Goal: Find specific page/section: Find specific page/section

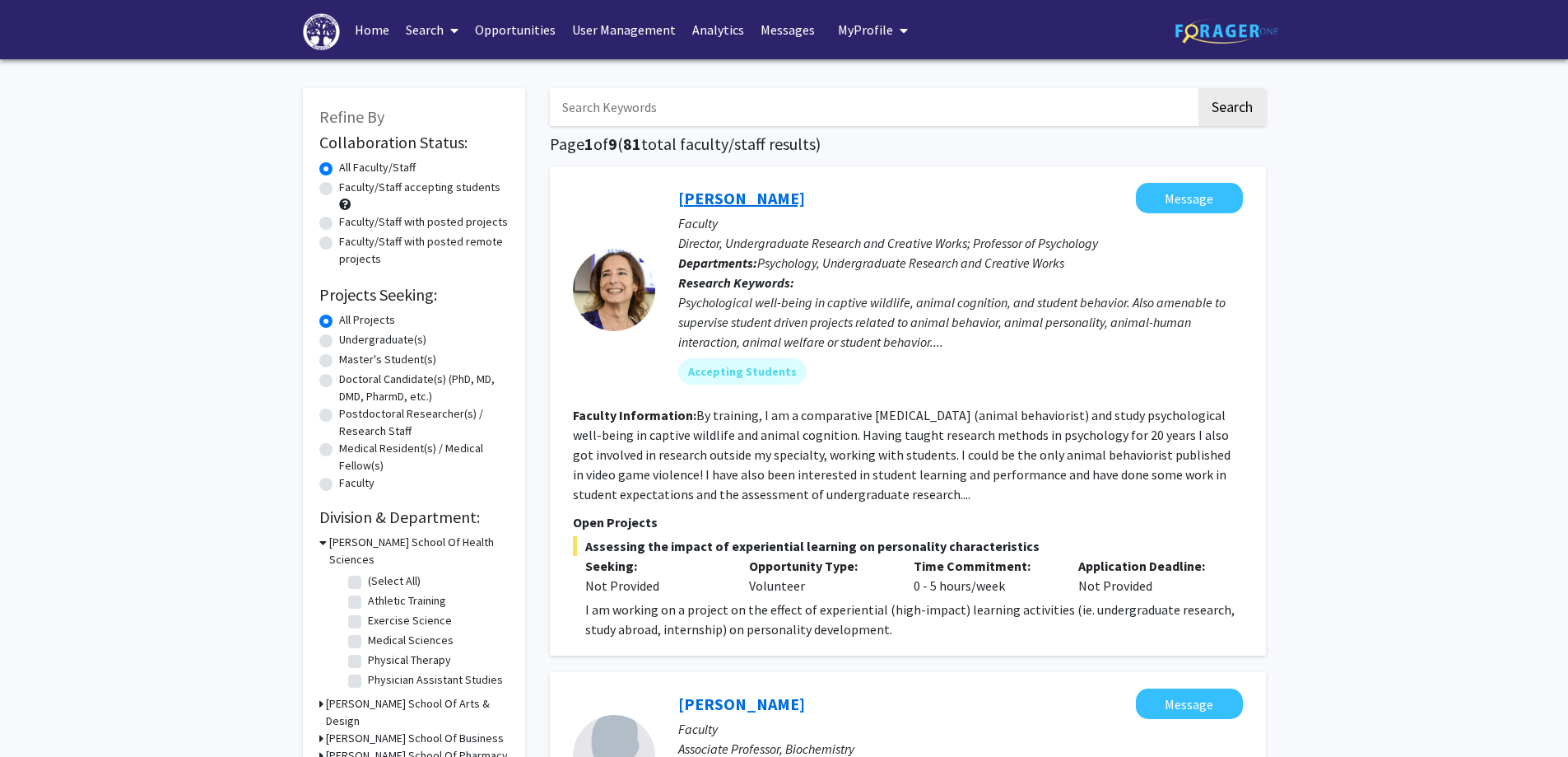
click at [715, 201] on link "[PERSON_NAME]" at bounding box center [742, 198] width 127 height 21
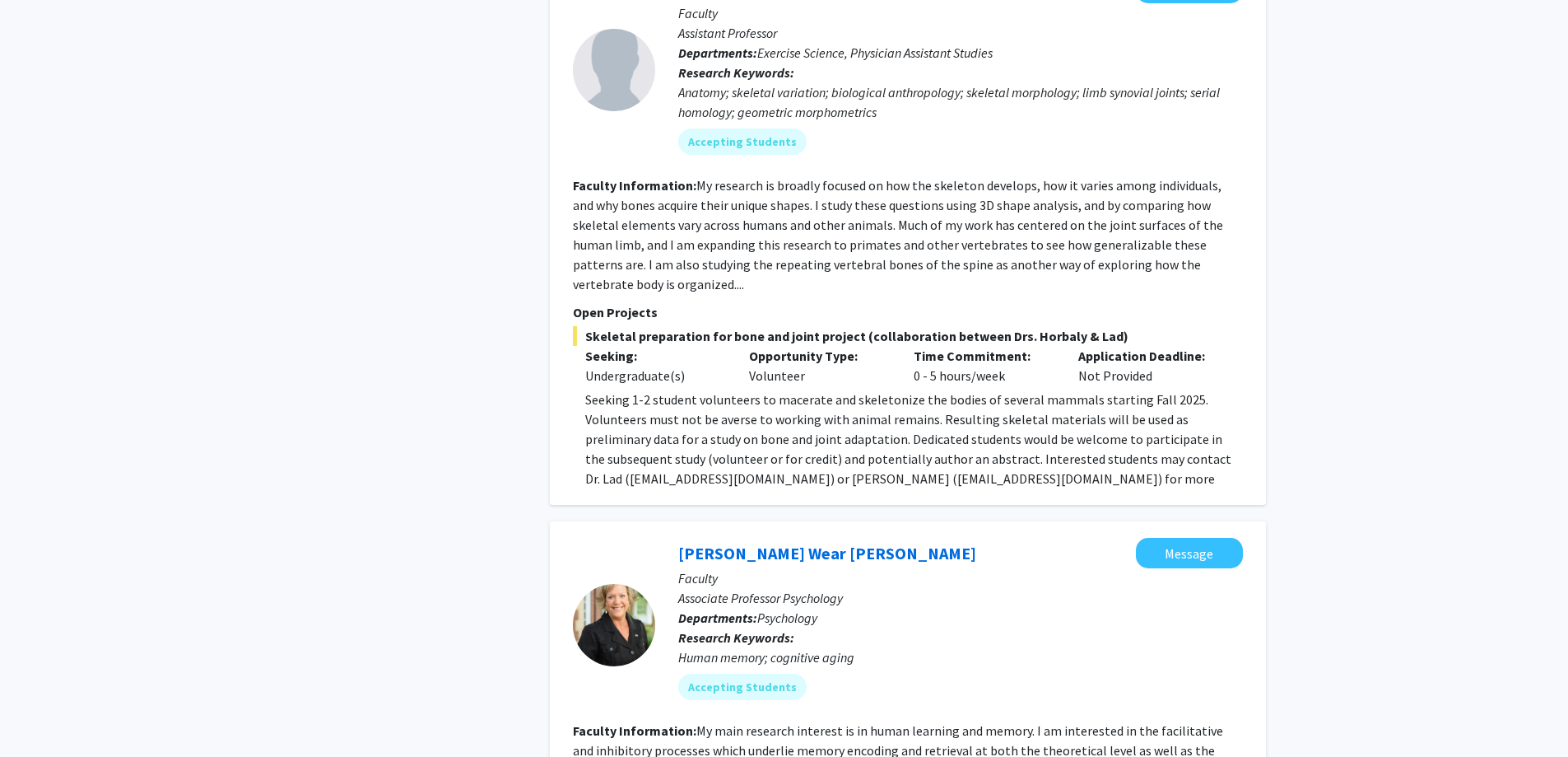
scroll to position [3375, 0]
